Goal: Contribute content: Add original content to the website for others to see

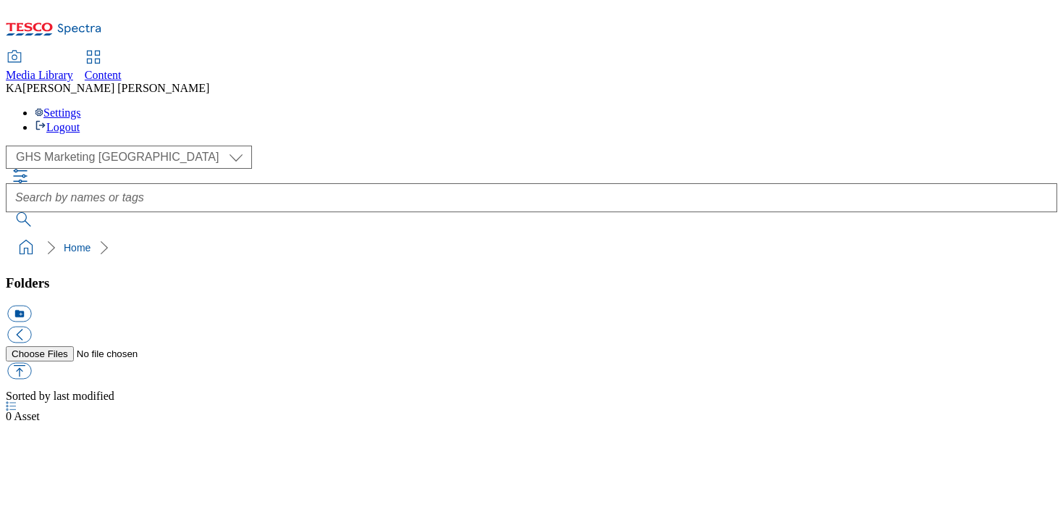
select select "flare-ghs-mktg"
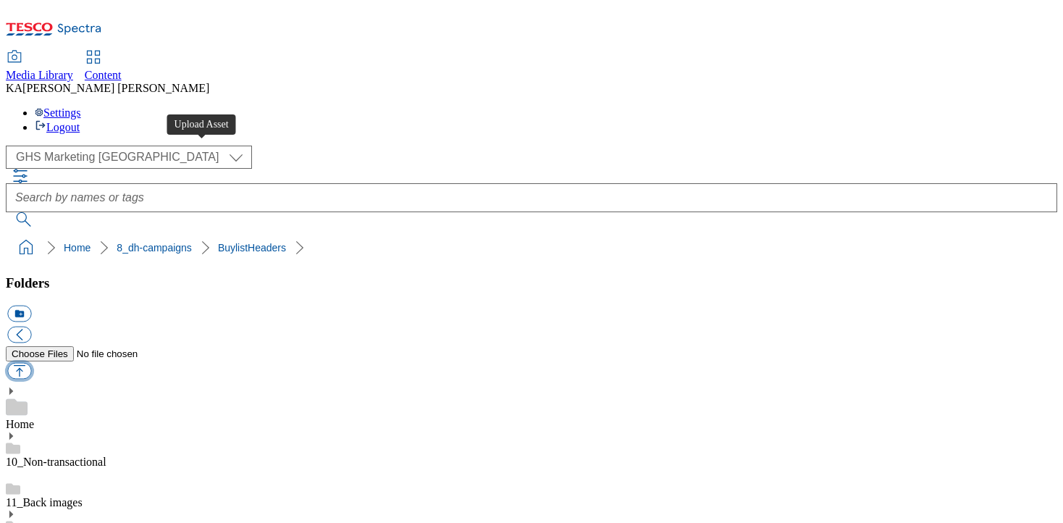
click at [31, 363] on button "button" at bounding box center [19, 371] width 24 height 17
type input "C:\fakepath\1758784201416-ad542193_Nutella_Legobrand_H_1184x333_V2.jpg"
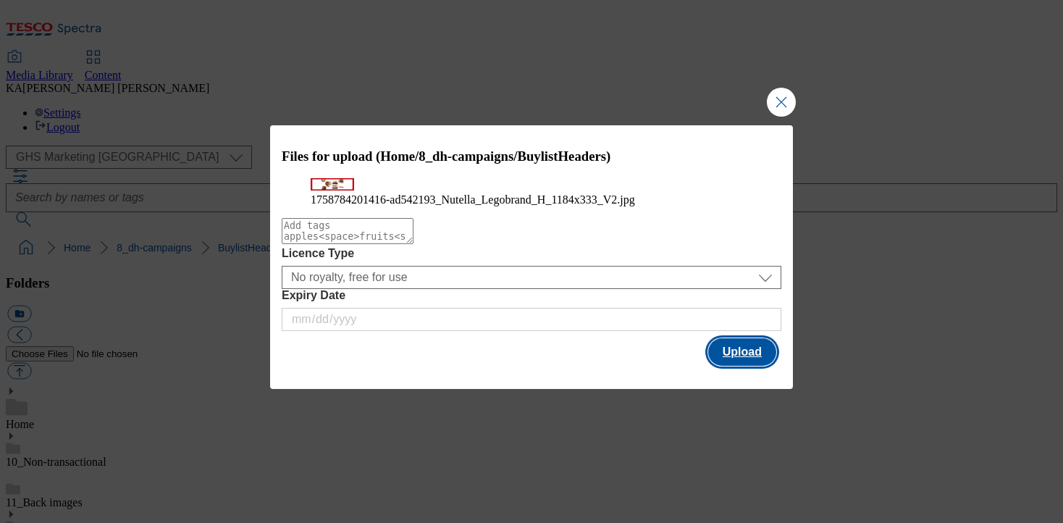
click at [726, 366] on button "Upload" at bounding box center [742, 352] width 68 height 28
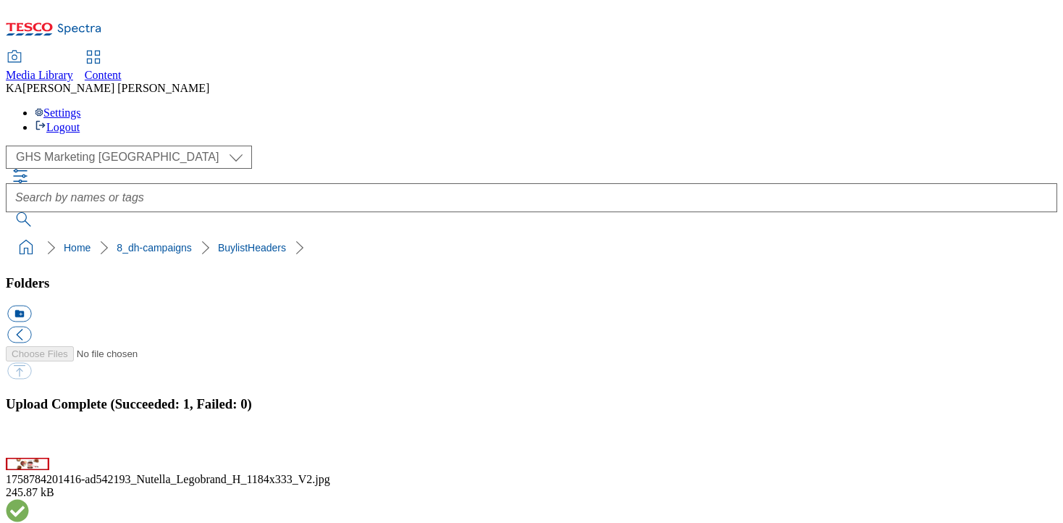
click at [29, 443] on button "button" at bounding box center [18, 450] width 22 height 14
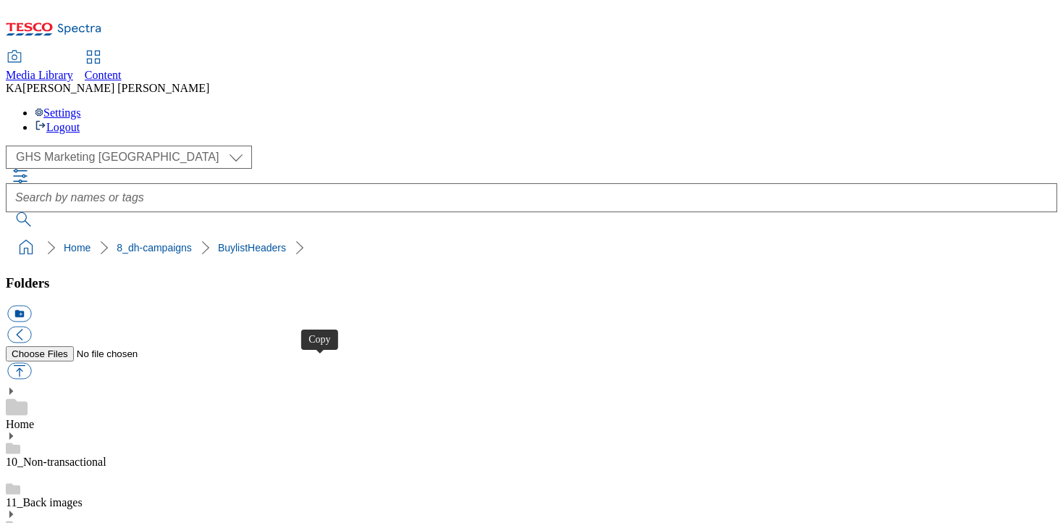
click at [31, 363] on button "button" at bounding box center [19, 371] width 24 height 17
type input "C:\fakepath\1758789565995-ad542122_Cereals_Shredded_Wheat_LegoBrand_H_1184x333_…"
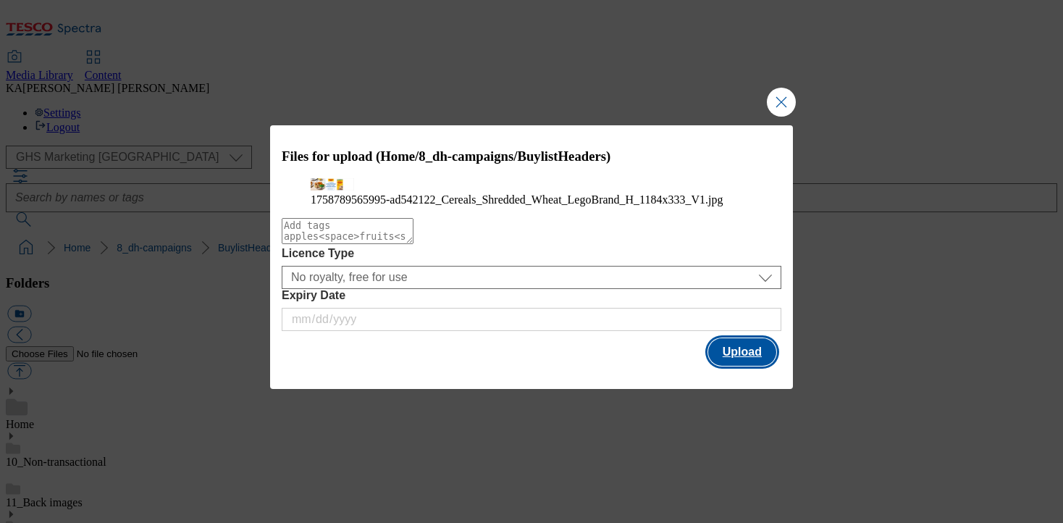
click at [739, 366] on button "Upload" at bounding box center [742, 352] width 68 height 28
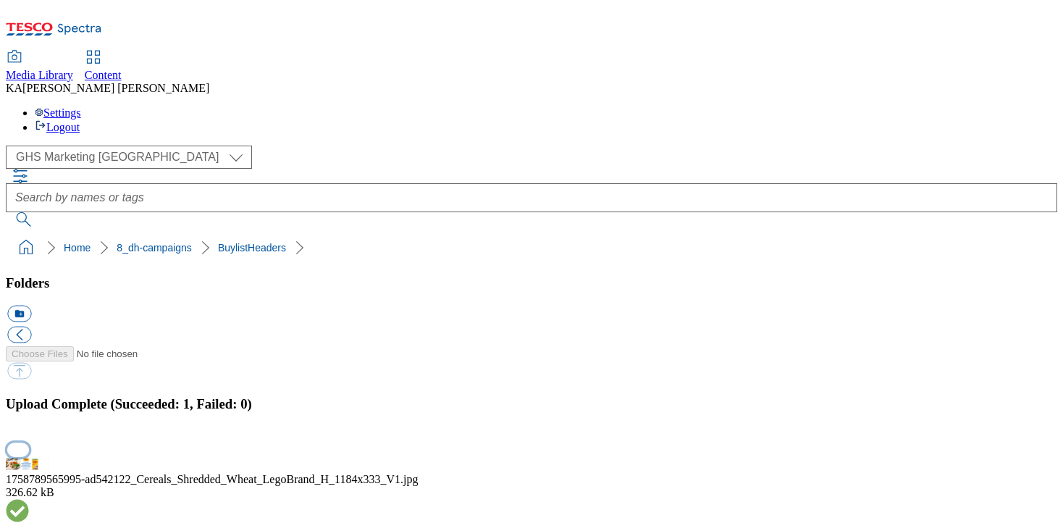
click at [29, 443] on button "button" at bounding box center [18, 450] width 22 height 14
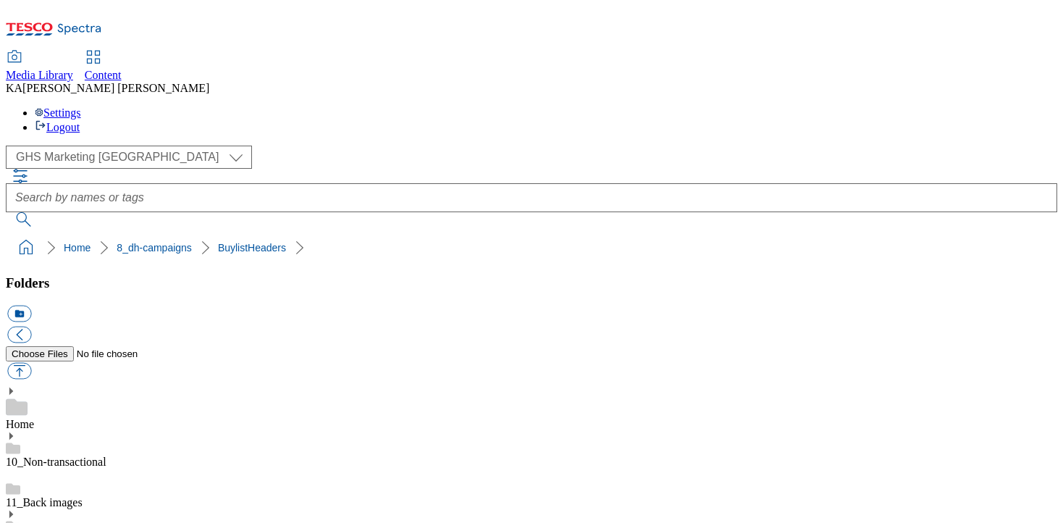
click at [31, 363] on button "button" at bounding box center [19, 371] width 24 height 17
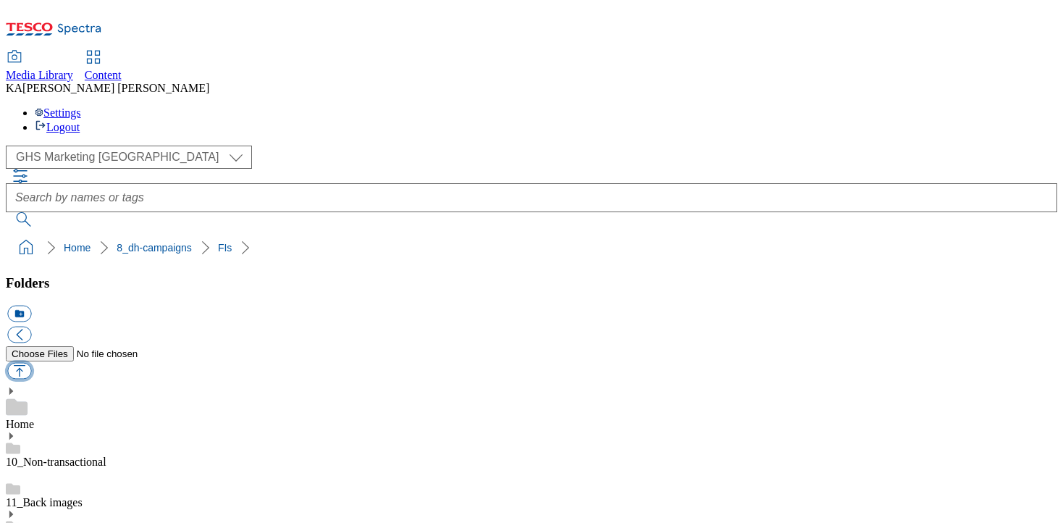
type input "C:\fakepath\1758789565996-ad542122_Cereals_Shredded_Wheat_LegoBrand_2560x320_V1…"
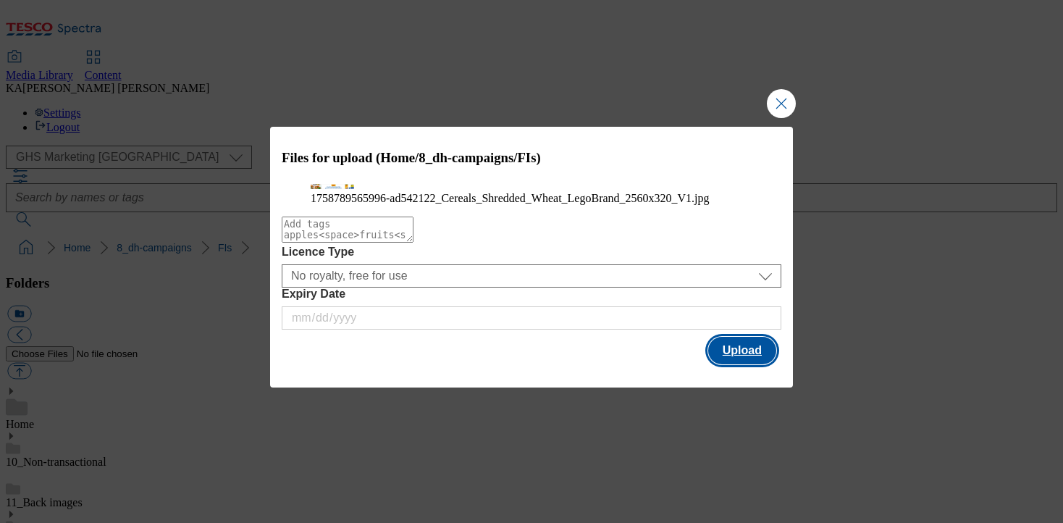
click at [737, 364] on button "Upload" at bounding box center [742, 351] width 68 height 28
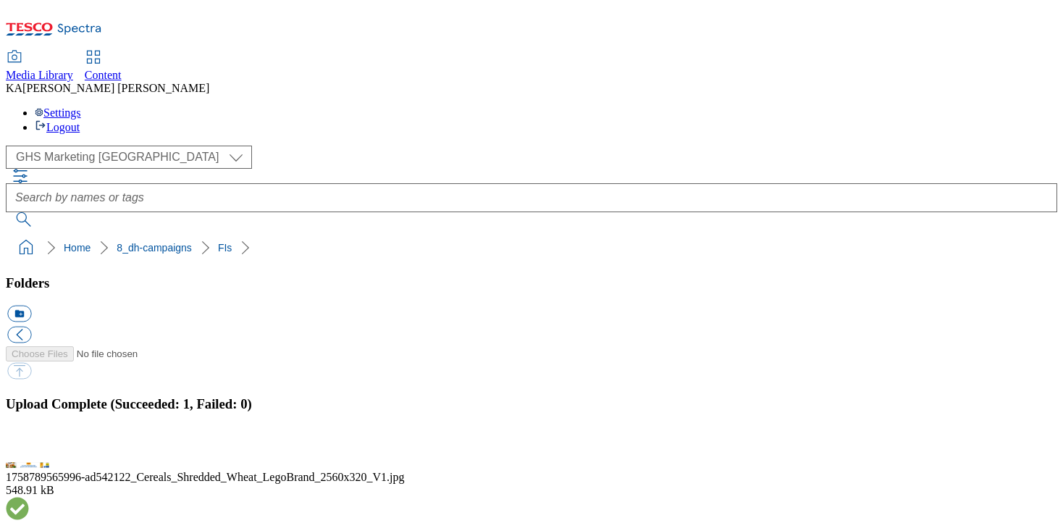
click at [29, 443] on button "button" at bounding box center [18, 450] width 22 height 14
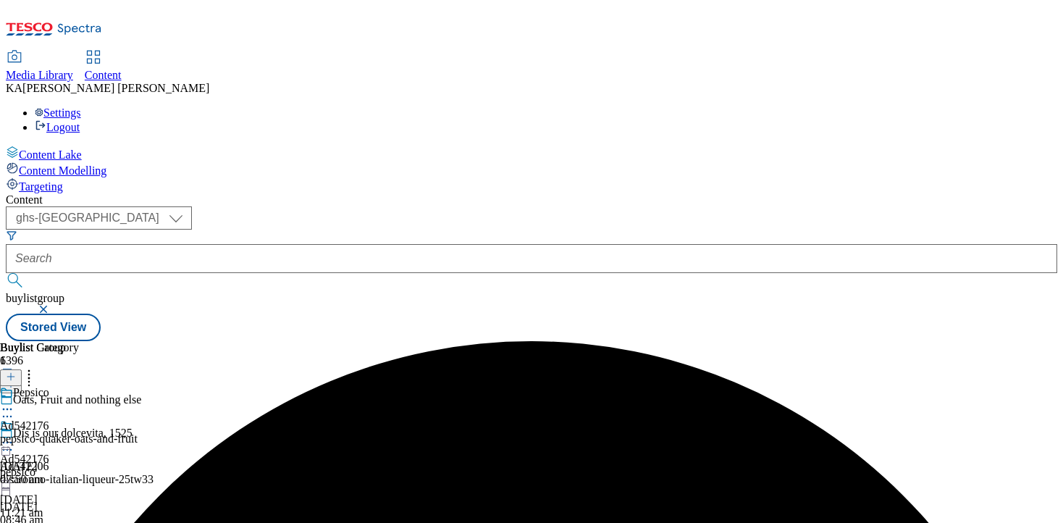
select select "ghs-[GEOGRAPHIC_DATA]"
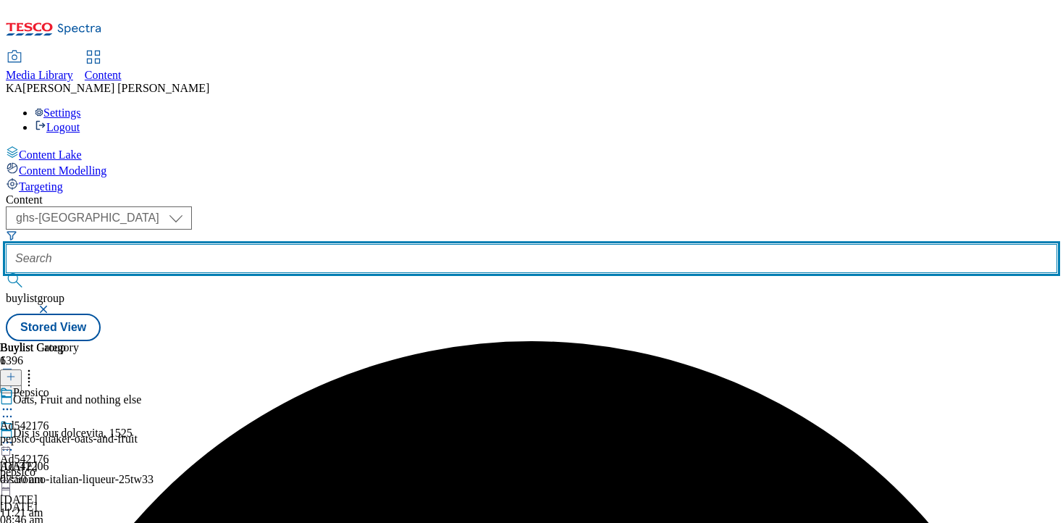
click at [314, 244] on input "text" at bounding box center [532, 258] width 1052 height 29
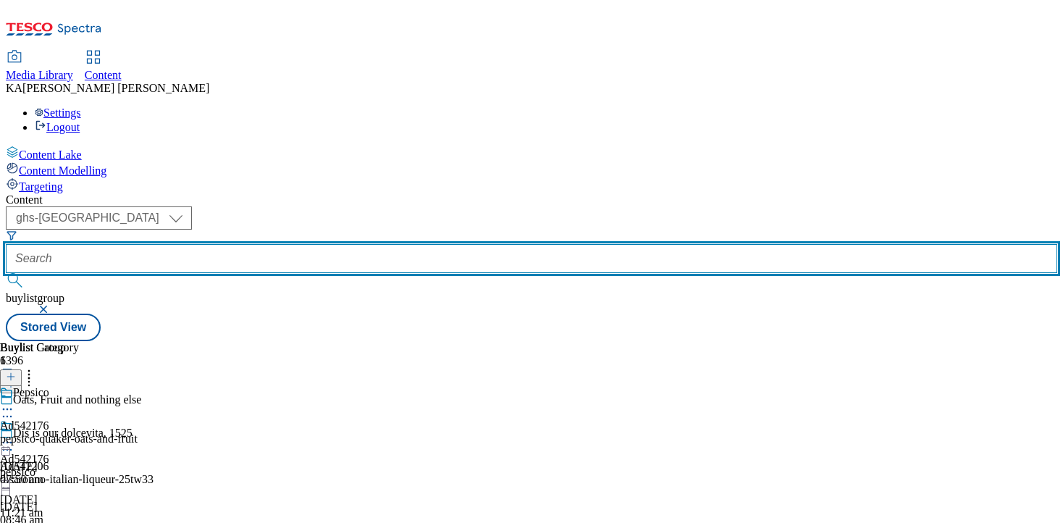
paste input "ferrero-nutella-25tw32"
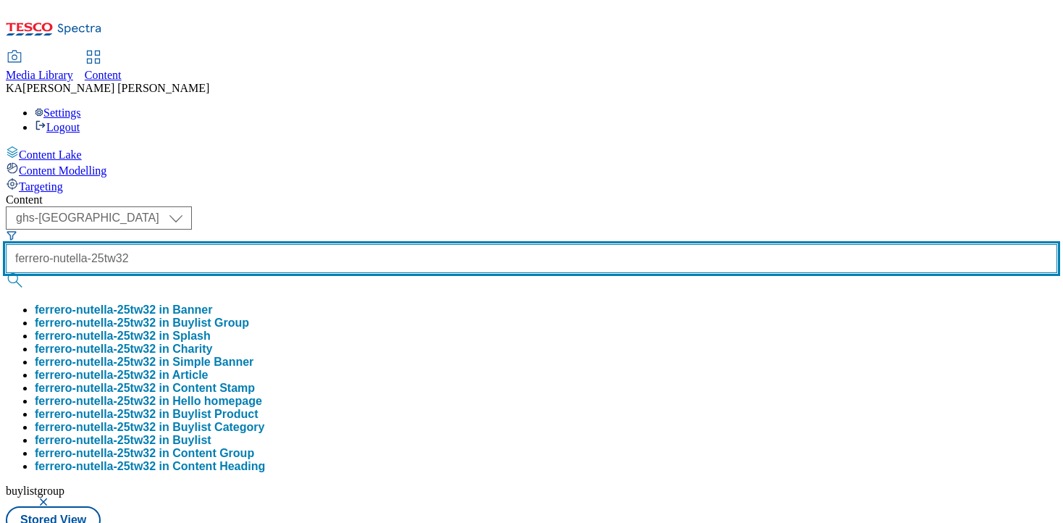
type input "ferrero-nutella-25tw32"
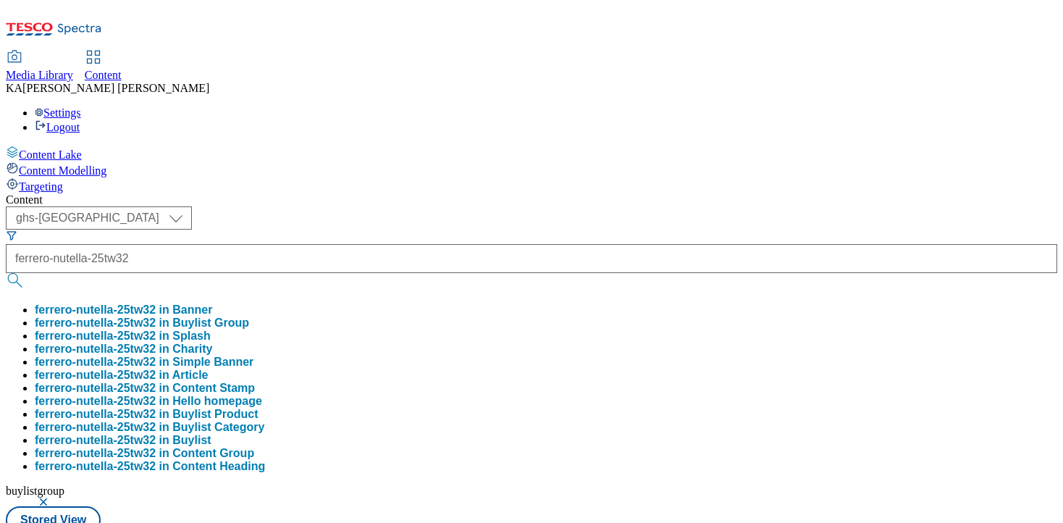
click at [249, 317] on button "ferrero-nutella-25tw32 in Buylist Group" at bounding box center [142, 323] width 214 height 13
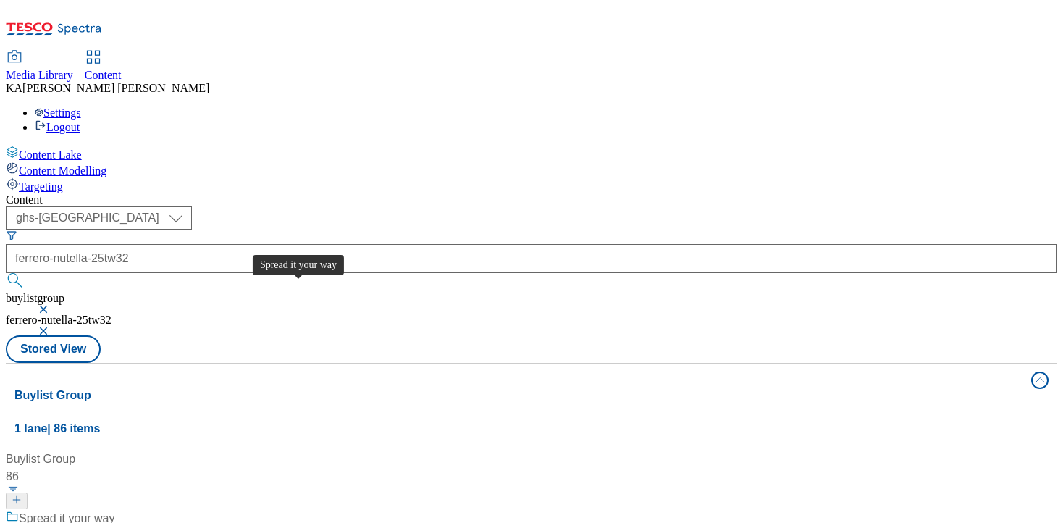
click at [115, 510] on div "Spread it your way" at bounding box center [67, 518] width 96 height 17
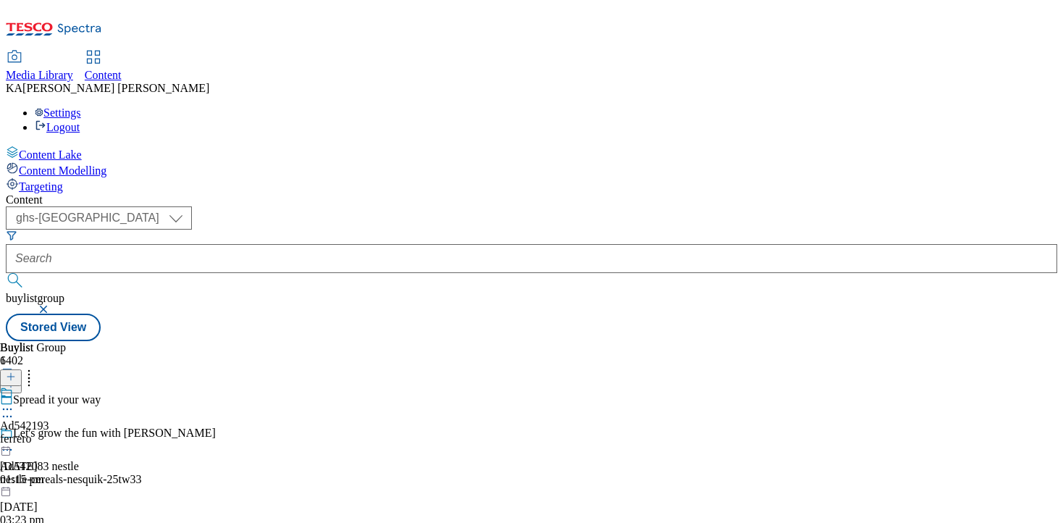
click at [14, 402] on icon at bounding box center [7, 409] width 14 height 14
click at [62, 435] on span "Edit" at bounding box center [53, 440] width 17 height 11
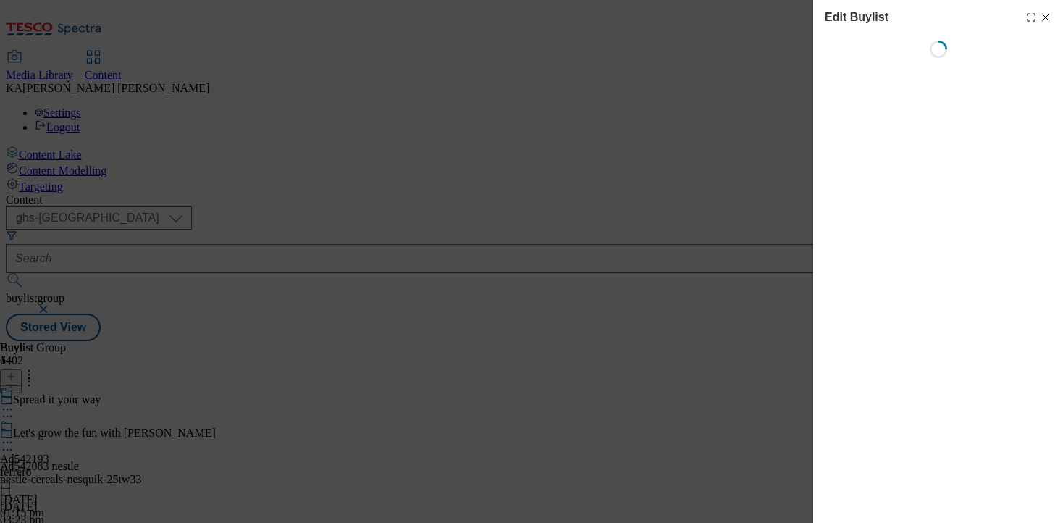
select select "tactical"
select select "supplier funded short term 1-3 weeks"
select select "dunnhumby"
select select "Banner"
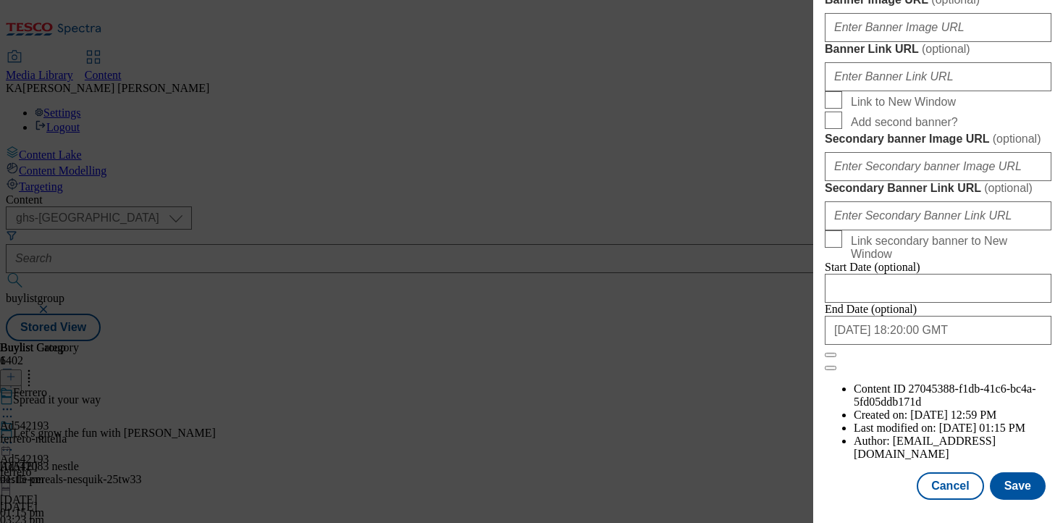
scroll to position [1392, 0]
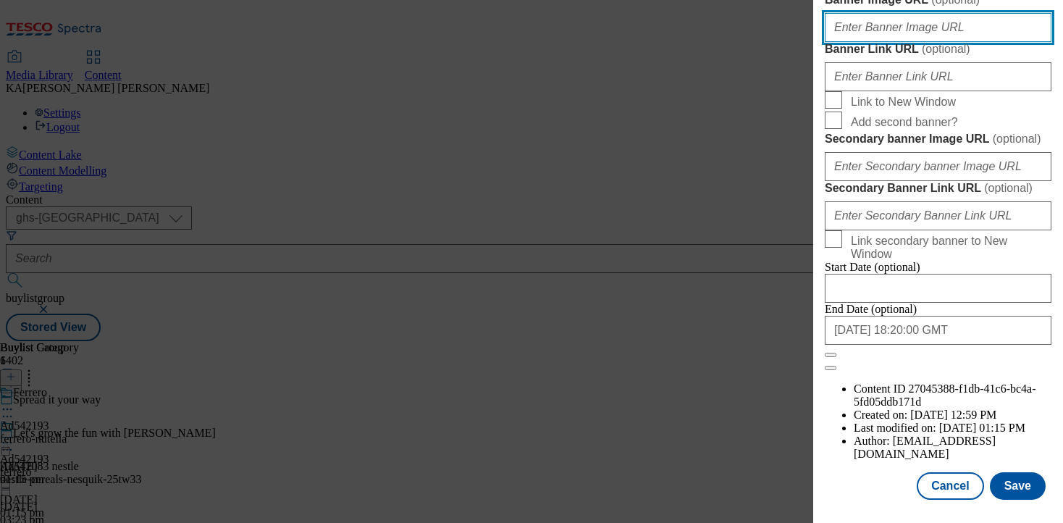
click at [871, 42] on input "Banner Image URL ( optional )" at bounding box center [938, 27] width 227 height 29
paste input "[URL][DOMAIN_NAME]"
type input "[URL][DOMAIN_NAME]"
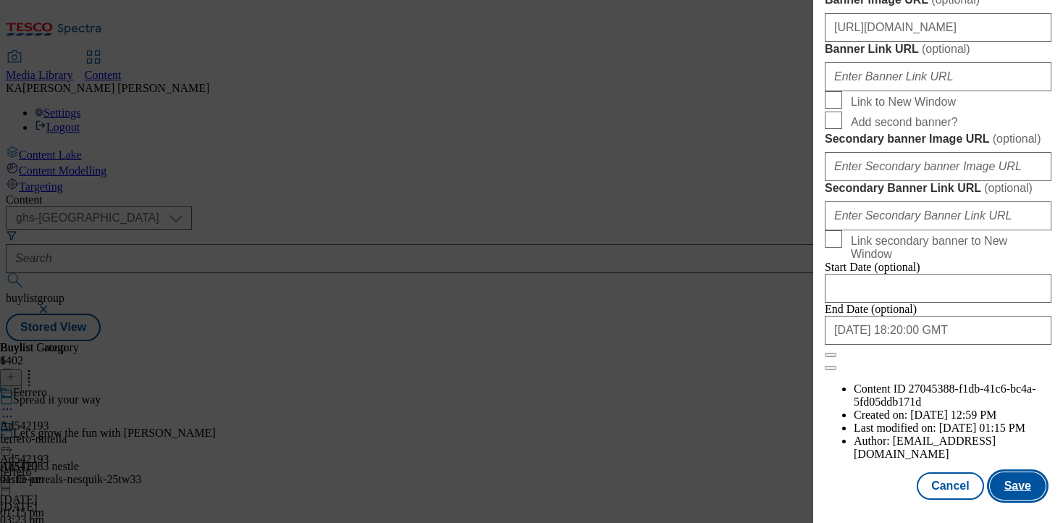
click at [1018, 486] on button "Save" at bounding box center [1018, 486] width 56 height 28
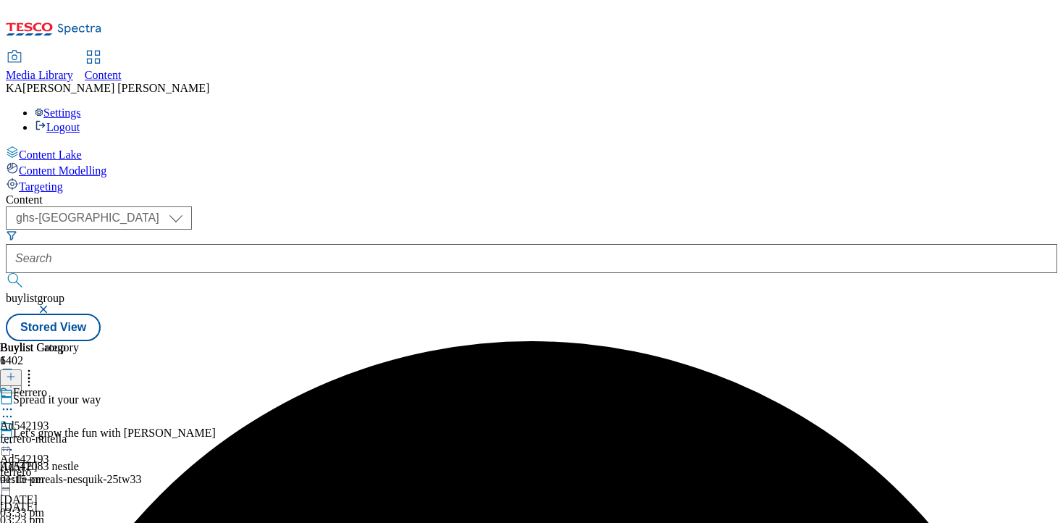
click at [14, 435] on icon at bounding box center [7, 442] width 14 height 14
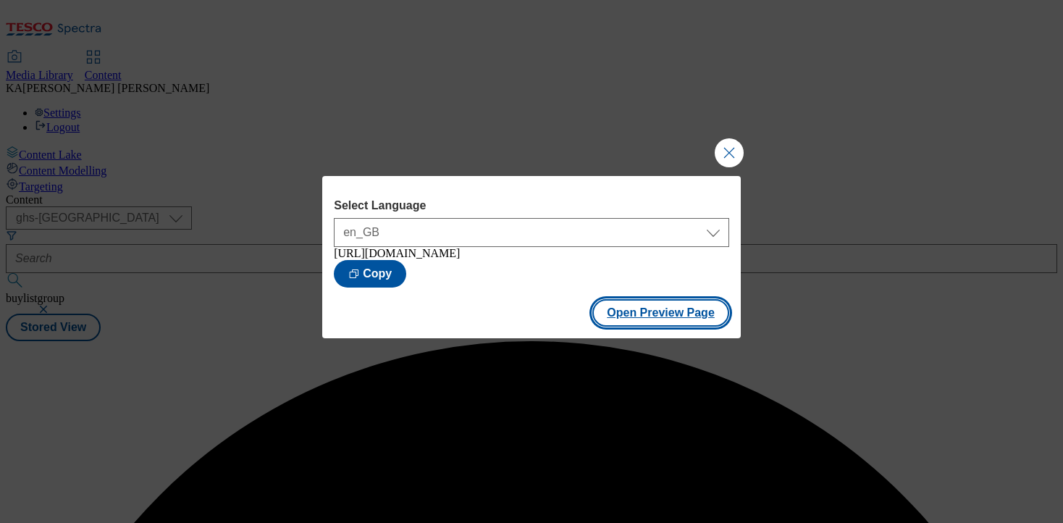
click at [629, 317] on button "Open Preview Page" at bounding box center [661, 313] width 137 height 28
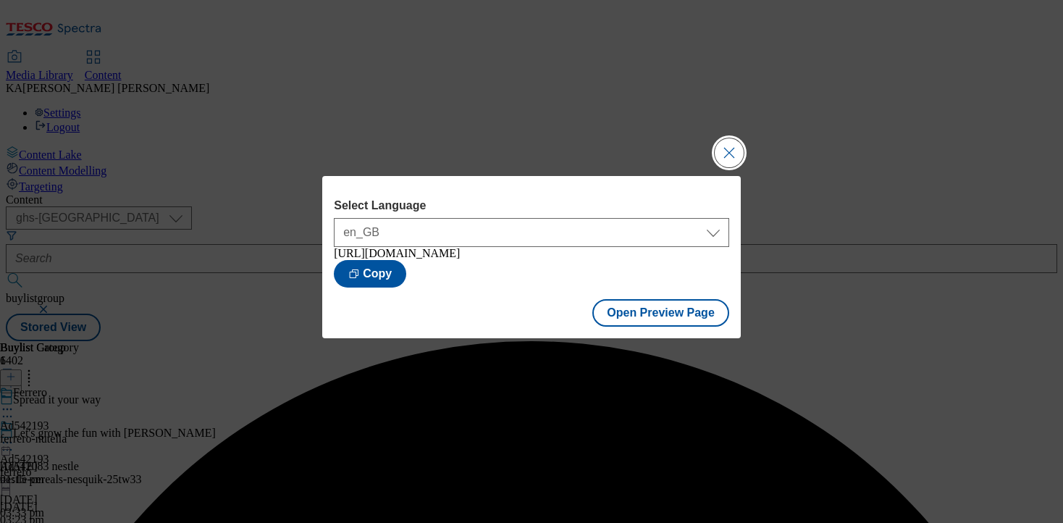
click at [730, 154] on button "Close Modal" at bounding box center [729, 152] width 29 height 29
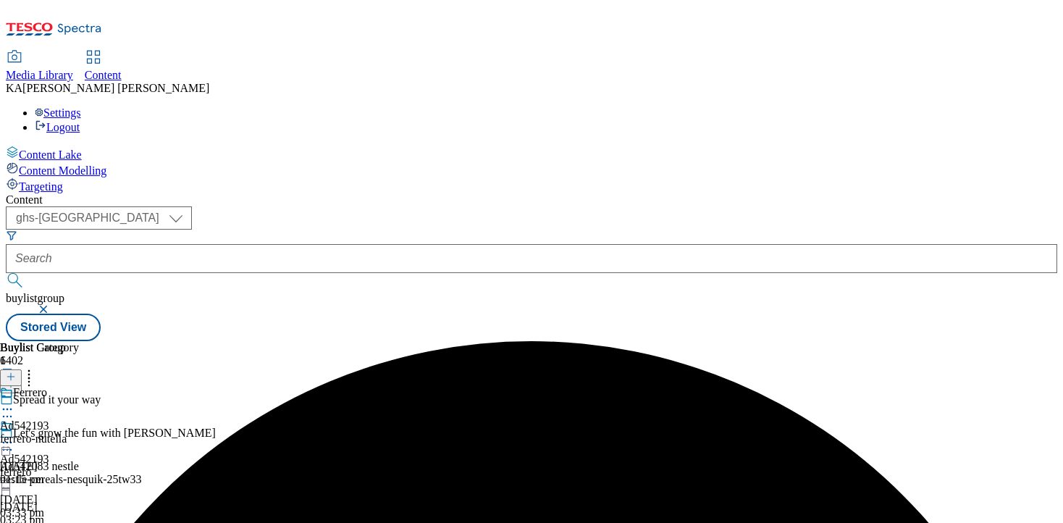
click at [14, 435] on icon at bounding box center [7, 442] width 14 height 14
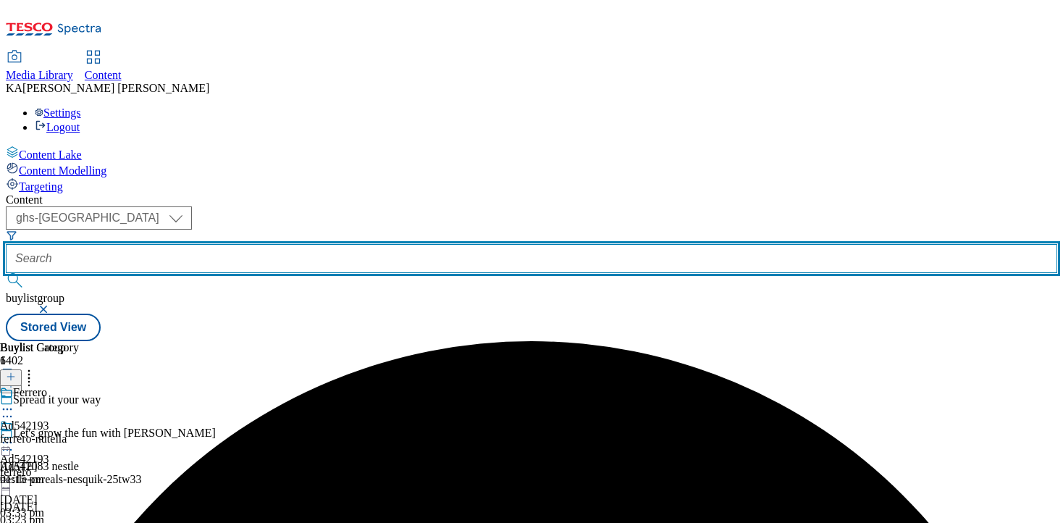
click at [330, 244] on input "text" at bounding box center [532, 258] width 1052 height 29
paste input "nestle-shredded-wheat-25tw32"
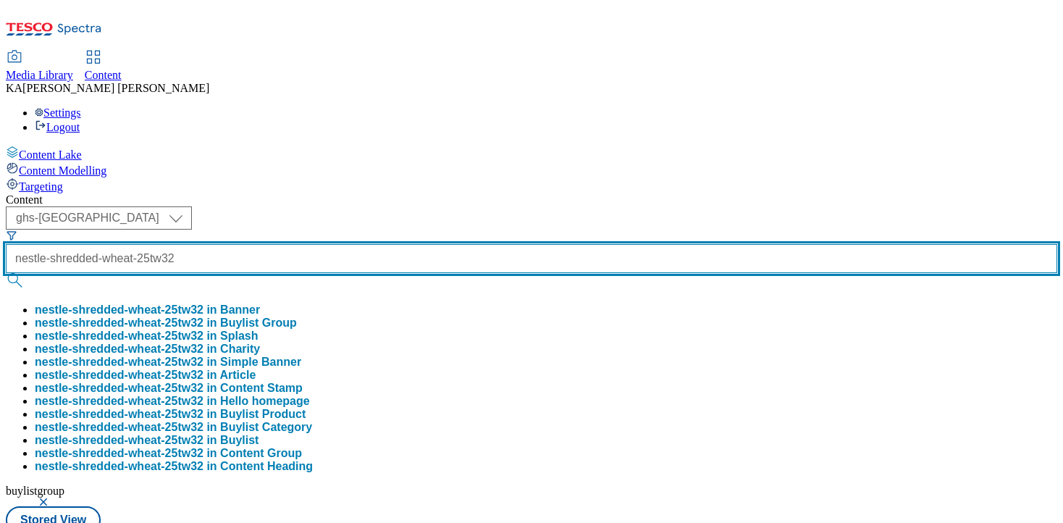
type input "nestle-shredded-wheat-25tw32"
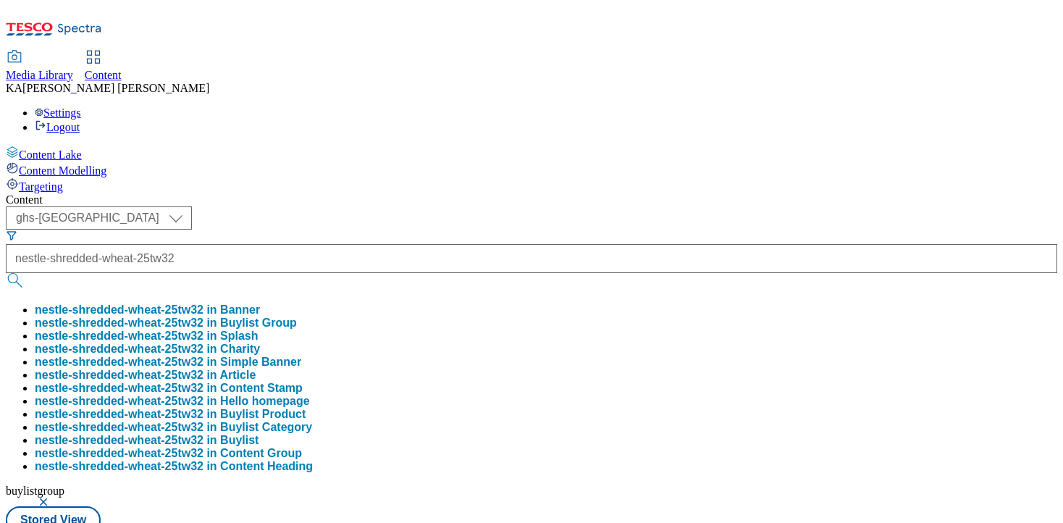
scroll to position [0, 0]
click at [297, 317] on button "nestle-shredded-wheat-25tw32 in Buylist Group" at bounding box center [166, 323] width 262 height 13
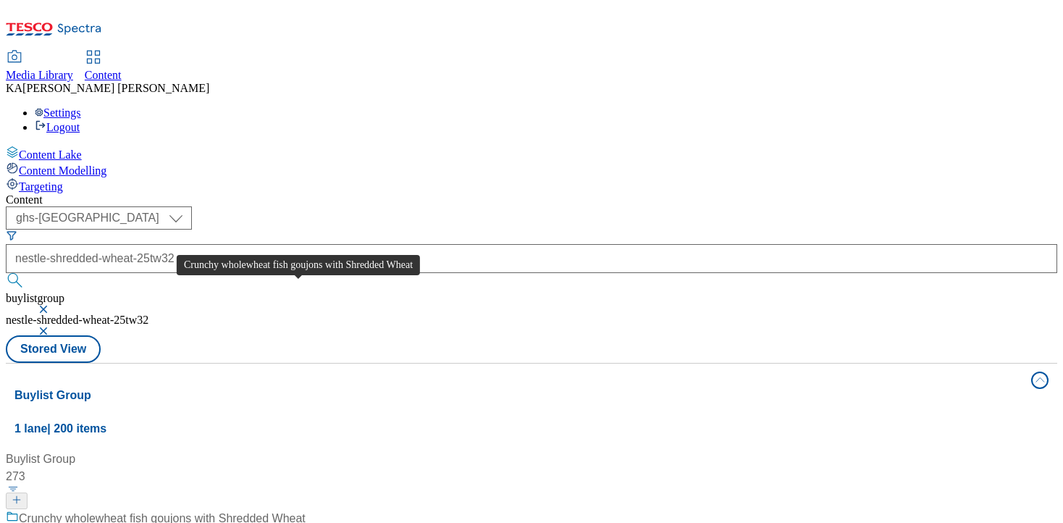
click at [290, 510] on div "Crunchy wholewheat fish goujons with Shredded Wheat" at bounding box center [162, 518] width 287 height 17
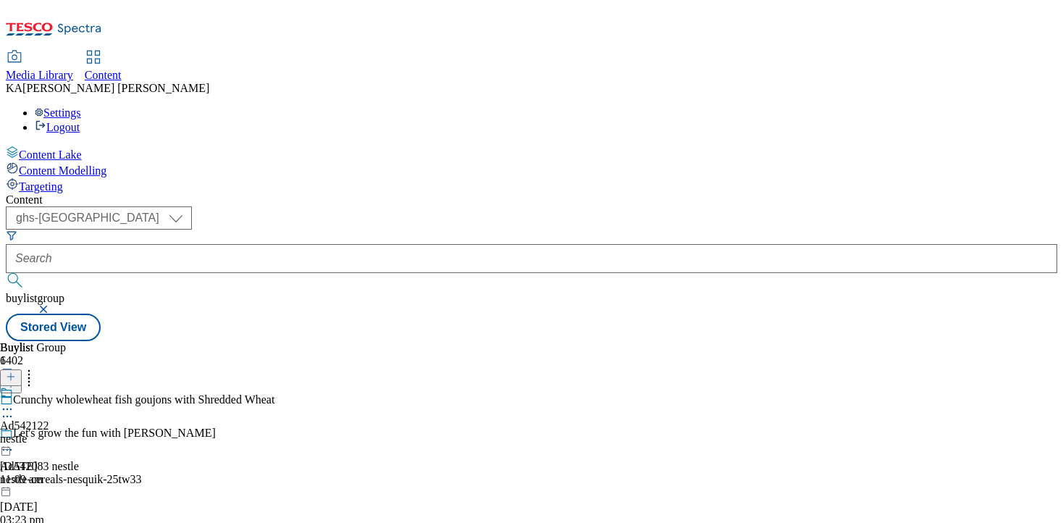
click at [14, 402] on icon at bounding box center [7, 409] width 14 height 14
click at [62, 435] on span "Edit" at bounding box center [53, 440] width 17 height 11
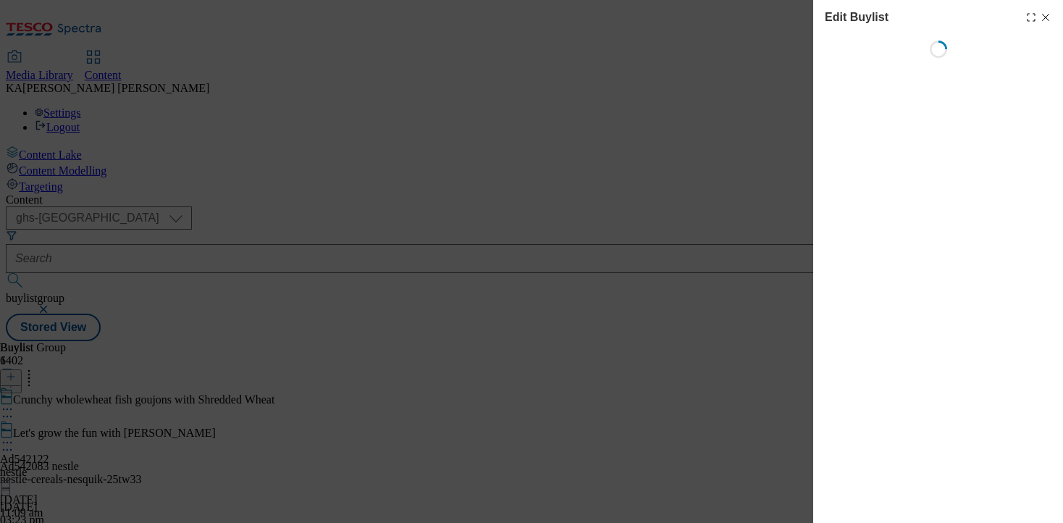
select select "tactical"
select select "supplier funded short term 1-3 weeks"
select select "dunnhumby"
select select "Banner"
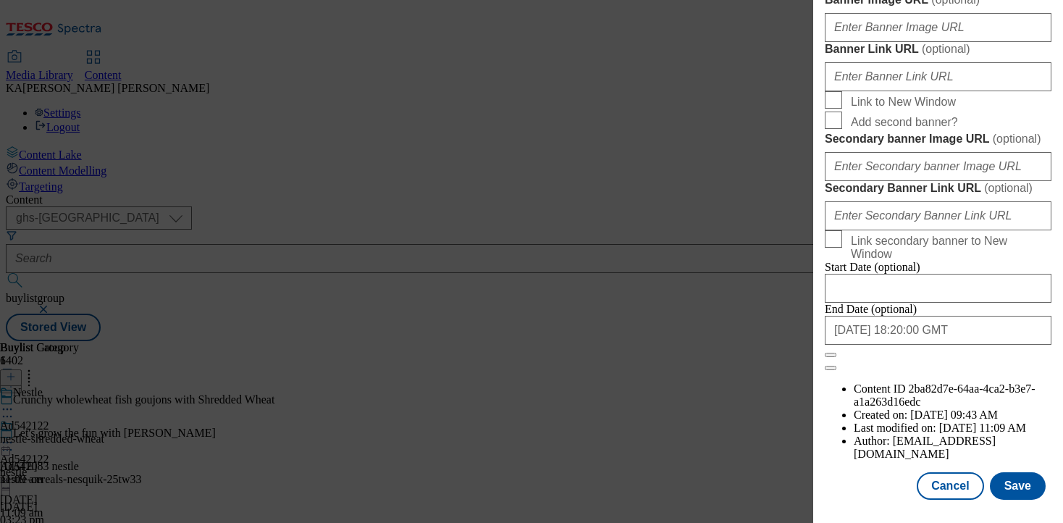
scroll to position [1328, 0]
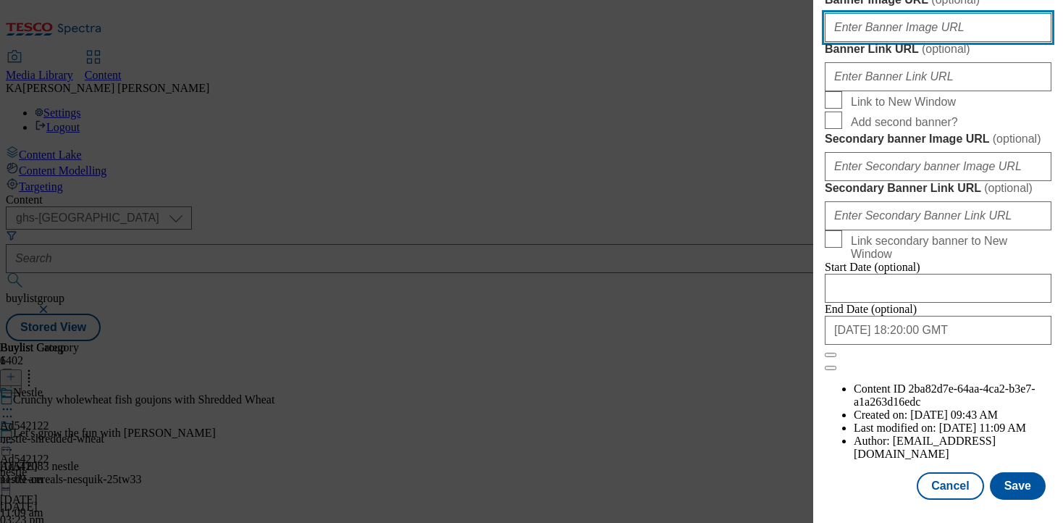
click at [850, 42] on input "Banner Image URL ( optional )" at bounding box center [938, 27] width 227 height 29
paste input "[URL][DOMAIN_NAME]"
type input "[URL][DOMAIN_NAME]"
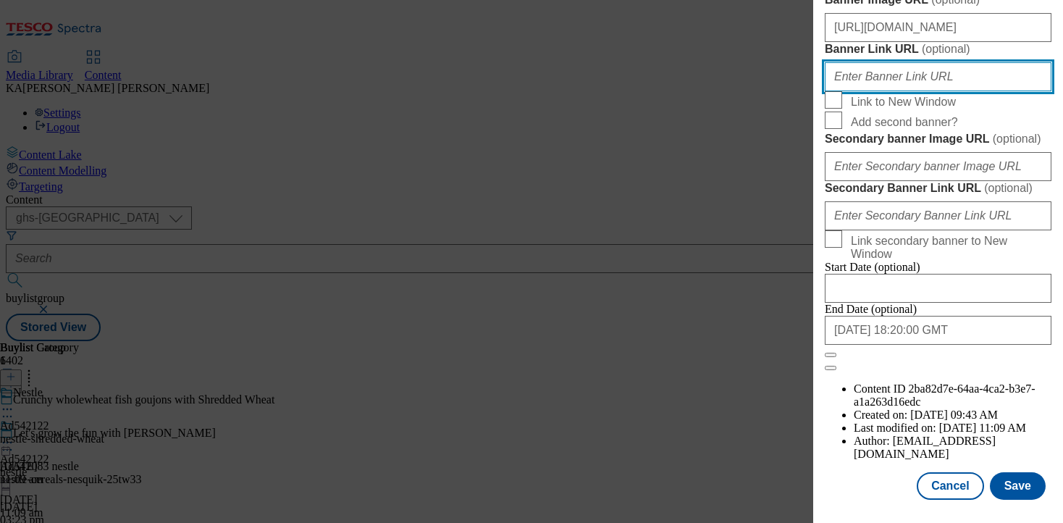
click at [868, 91] on input "Banner Link URL ( optional )" at bounding box center [938, 76] width 227 height 29
paste input "[URL][DOMAIN_NAME]"
type input "[URL][DOMAIN_NAME]"
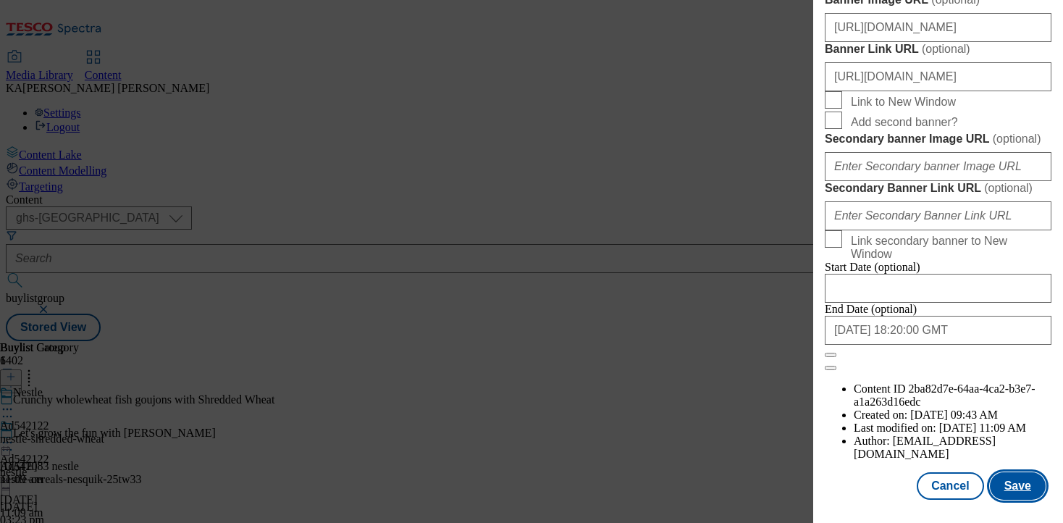
click at [1018, 487] on button "Save" at bounding box center [1018, 486] width 56 height 28
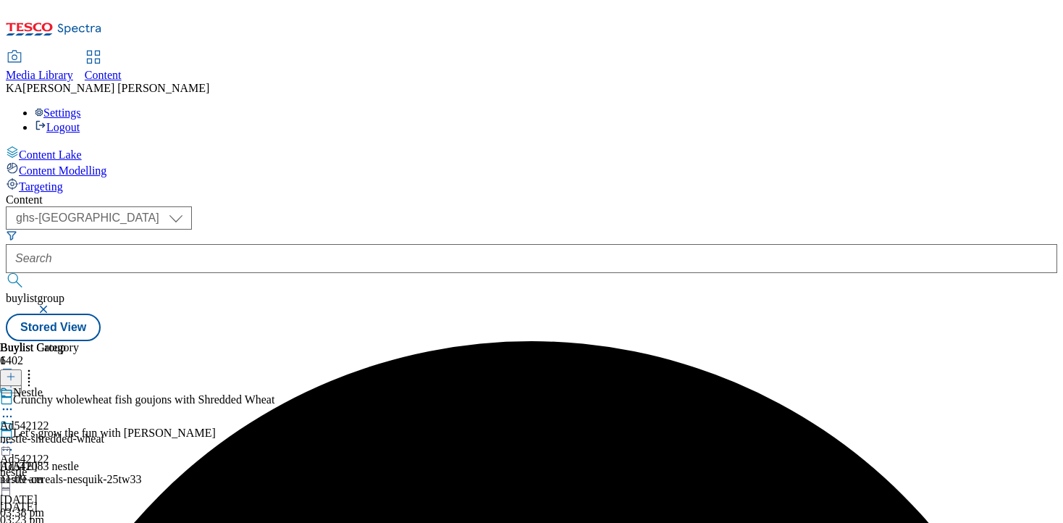
click at [14, 435] on icon at bounding box center [7, 442] width 14 height 14
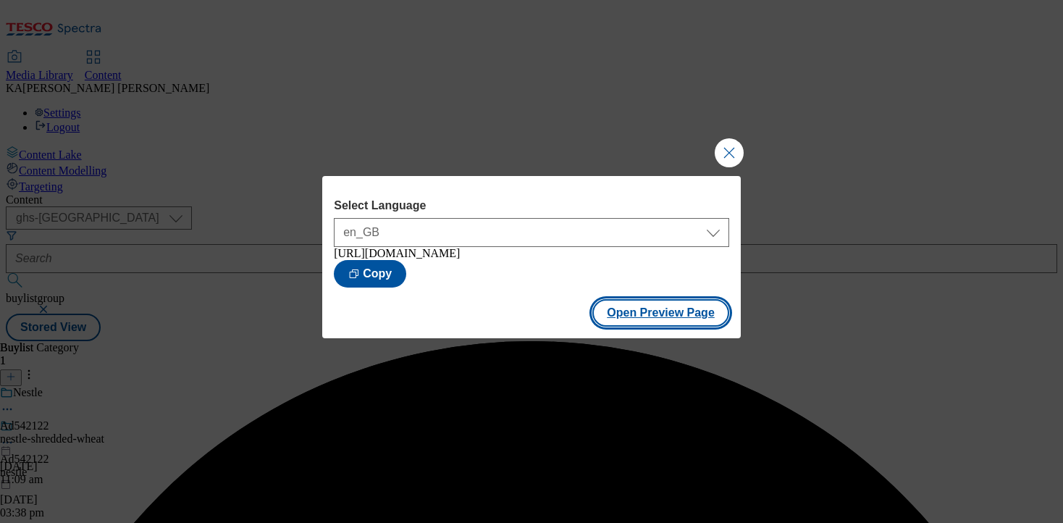
click at [619, 318] on button "Open Preview Page" at bounding box center [661, 313] width 137 height 28
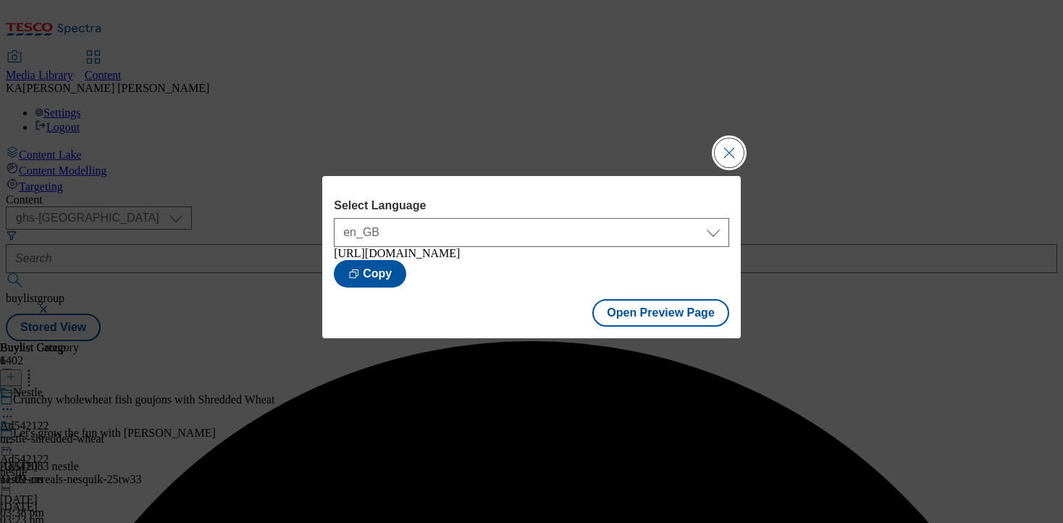
click at [719, 141] on button "Close Modal" at bounding box center [729, 152] width 29 height 29
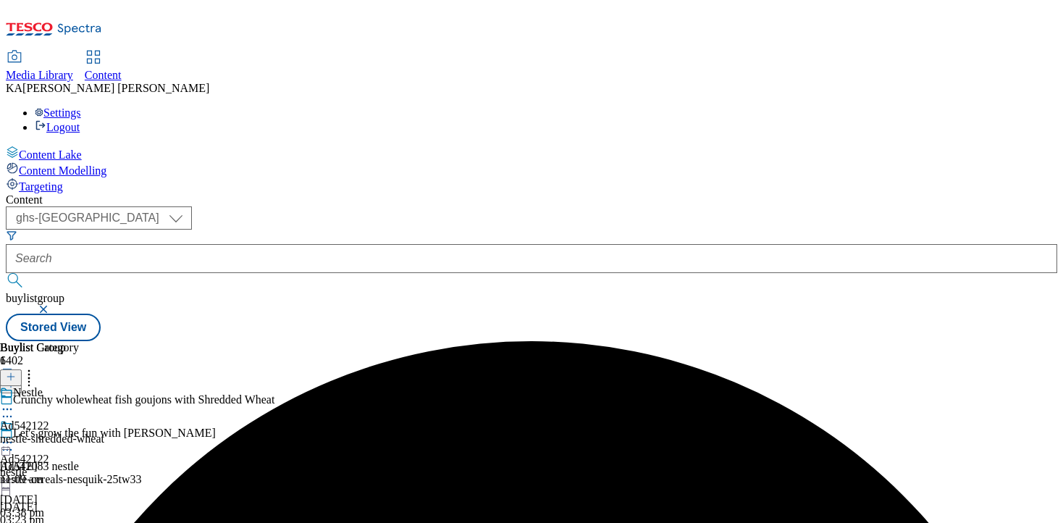
click at [14, 435] on icon at bounding box center [7, 442] width 14 height 14
